Goal: Find contact information: Find contact information

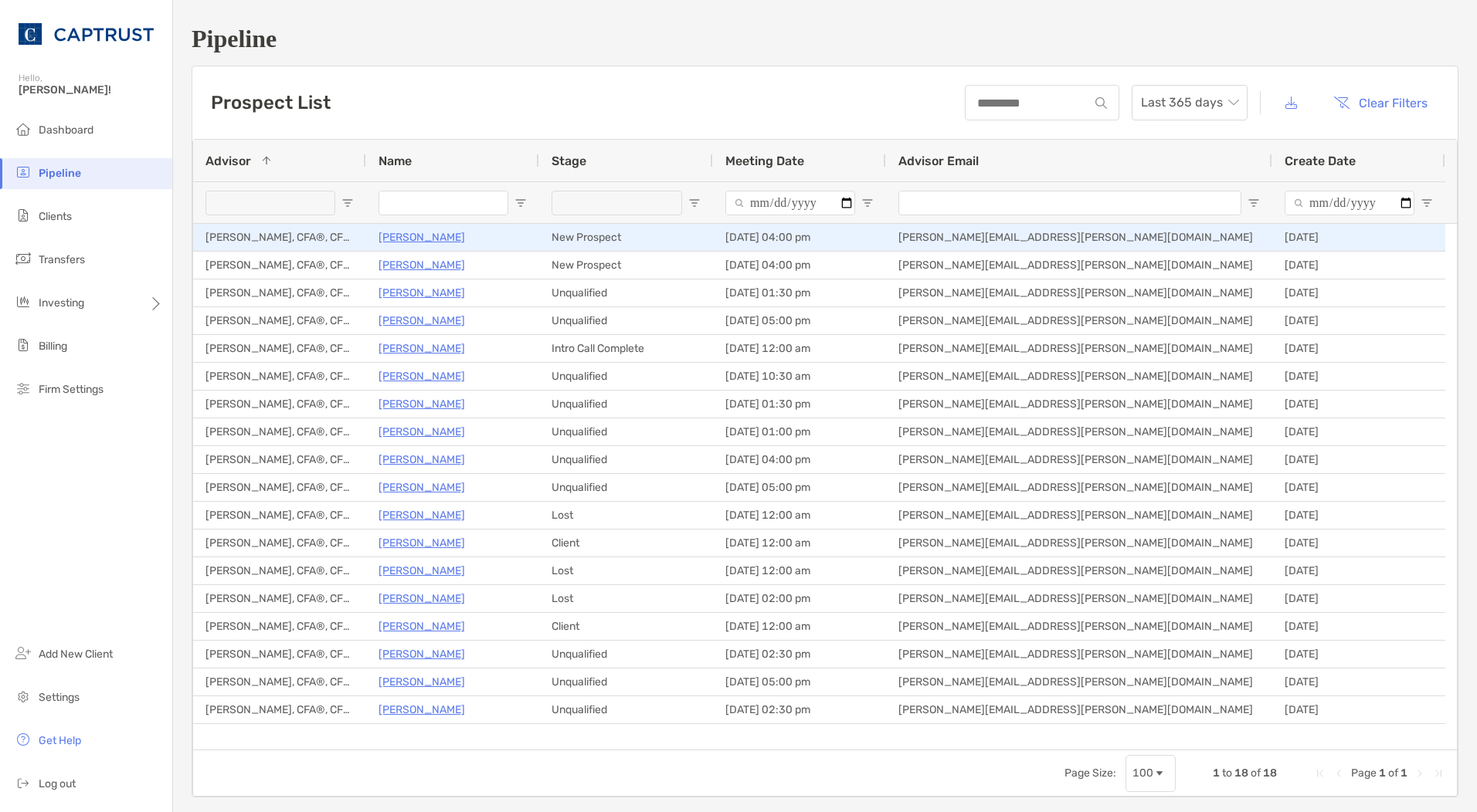
click at [439, 243] on p "[PERSON_NAME]" at bounding box center [422, 237] width 87 height 19
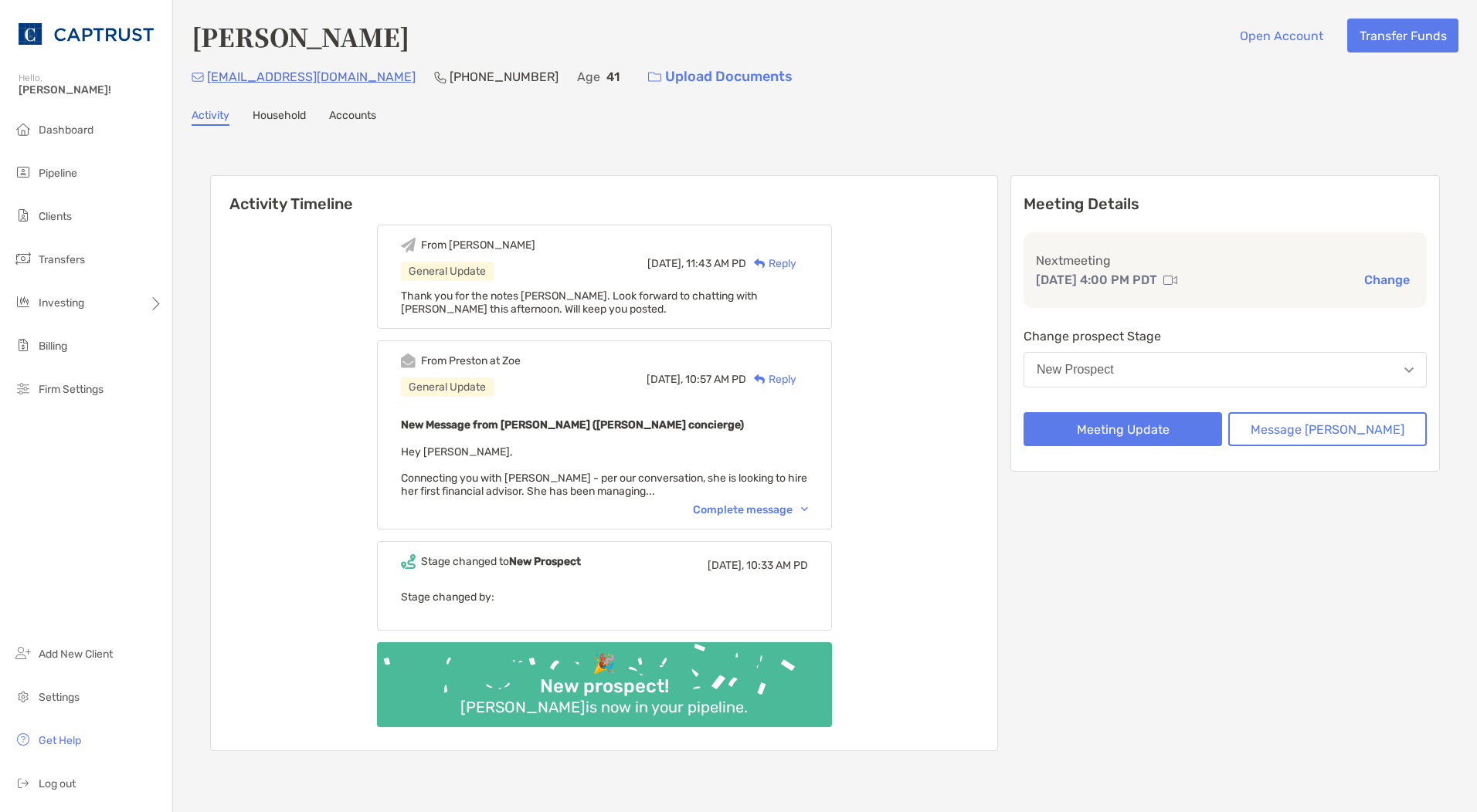
click at [764, 519] on div "From Preston at Zoe General Update Today, 10:57 AM PD Reply New Message from Pr…" at bounding box center [604, 435] width 455 height 189
click at [780, 515] on div "Complete message" at bounding box center [750, 510] width 115 height 13
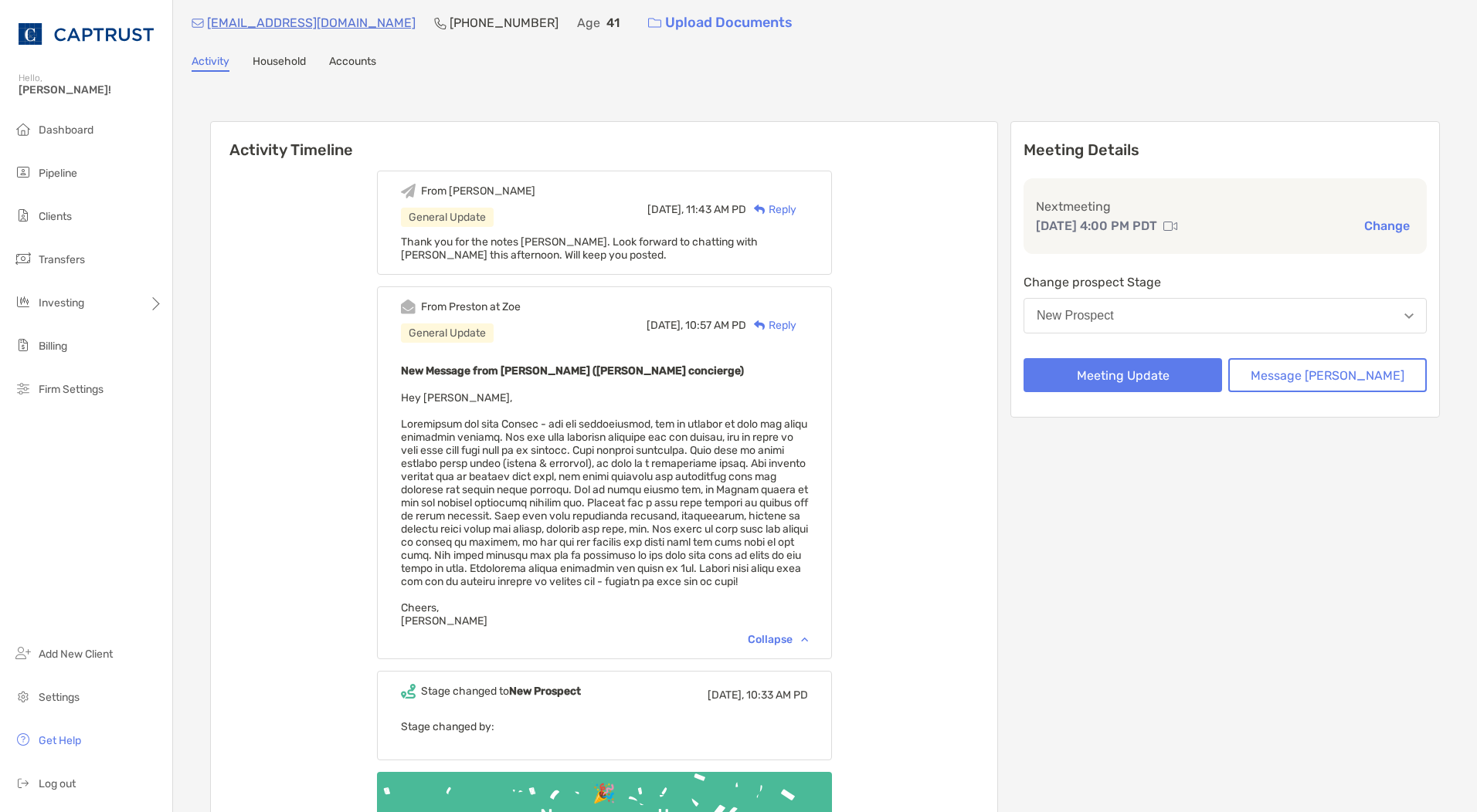
scroll to position [55, 0]
click at [972, 389] on div "From Ryan General Update Today, 11:43 AM PD Reply Thank you for the notes Prest…" at bounding box center [604, 518] width 786 height 722
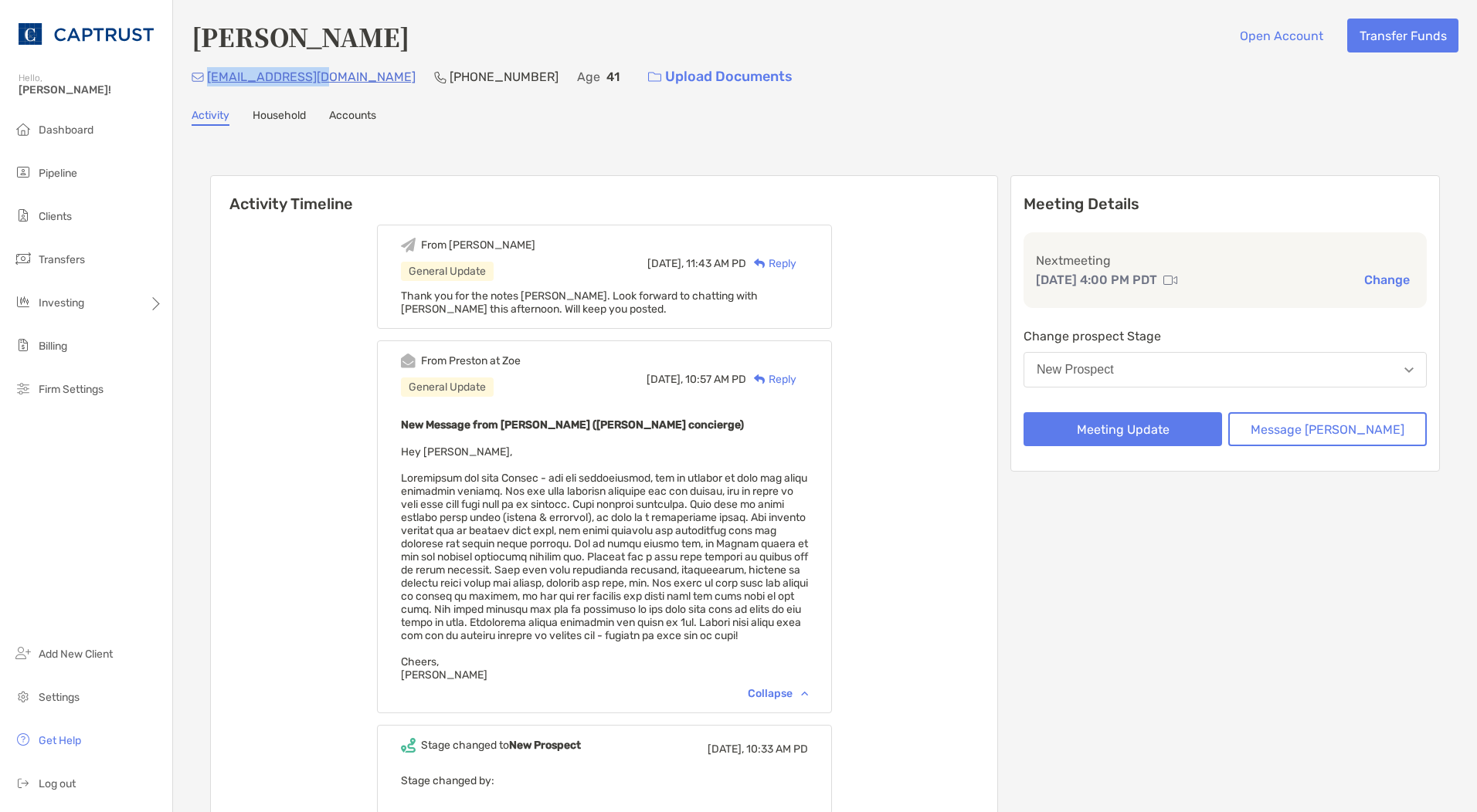
drag, startPoint x: 331, startPoint y: 78, endPoint x: 210, endPoint y: 83, distance: 121.1
click at [210, 83] on div "gwendab@gmail.com (801) 389-6980 Age 41 Upload Documents" at bounding box center [824, 77] width 1267 height 33
copy p "[EMAIL_ADDRESS][DOMAIN_NAME]"
click at [957, 416] on div "From Ryan General Update Today, 11:43 AM PD Reply Thank you for the notes Prest…" at bounding box center [604, 573] width 786 height 722
